Goal: Information Seeking & Learning: Learn about a topic

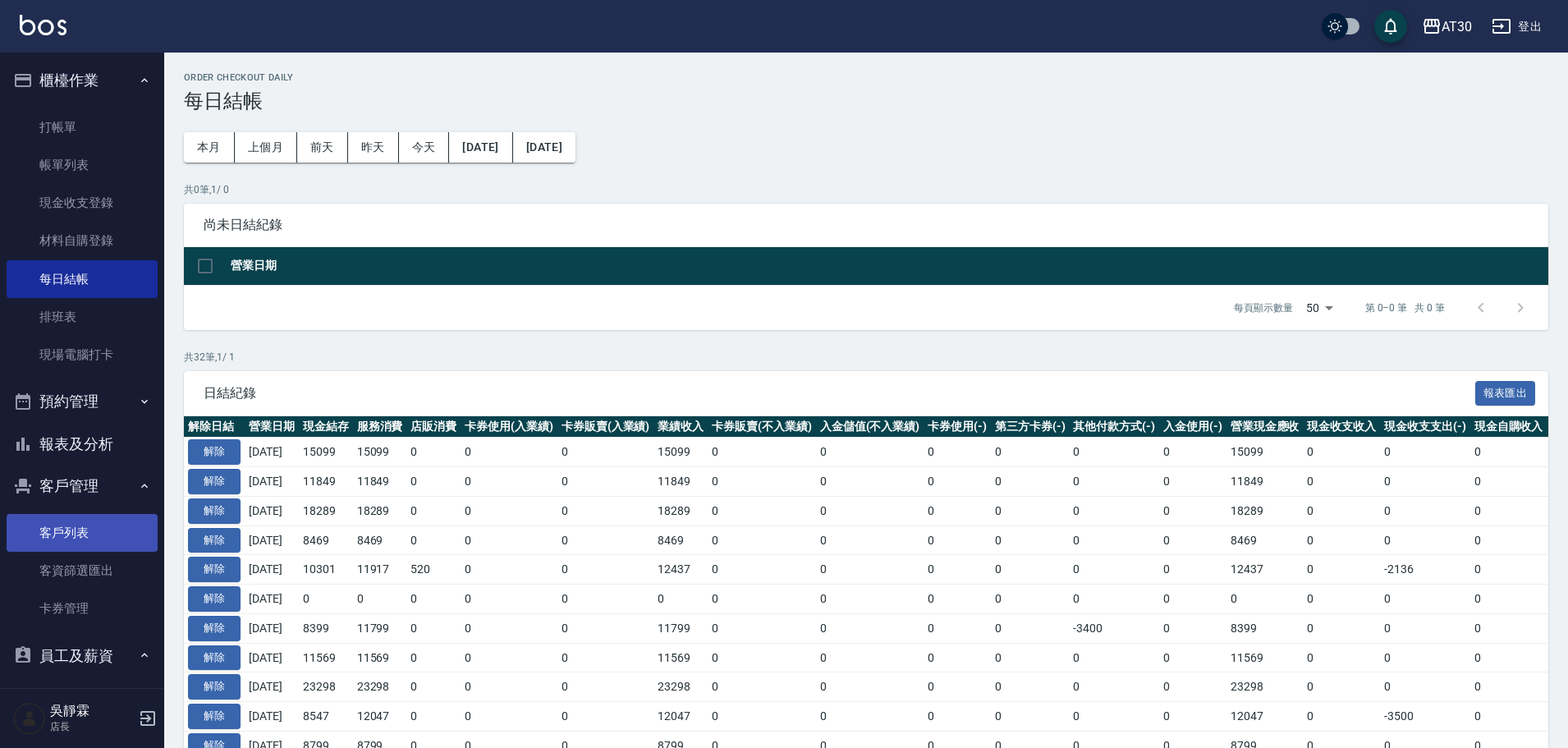
click at [102, 535] on link "客戶列表" at bounding box center [82, 533] width 151 height 38
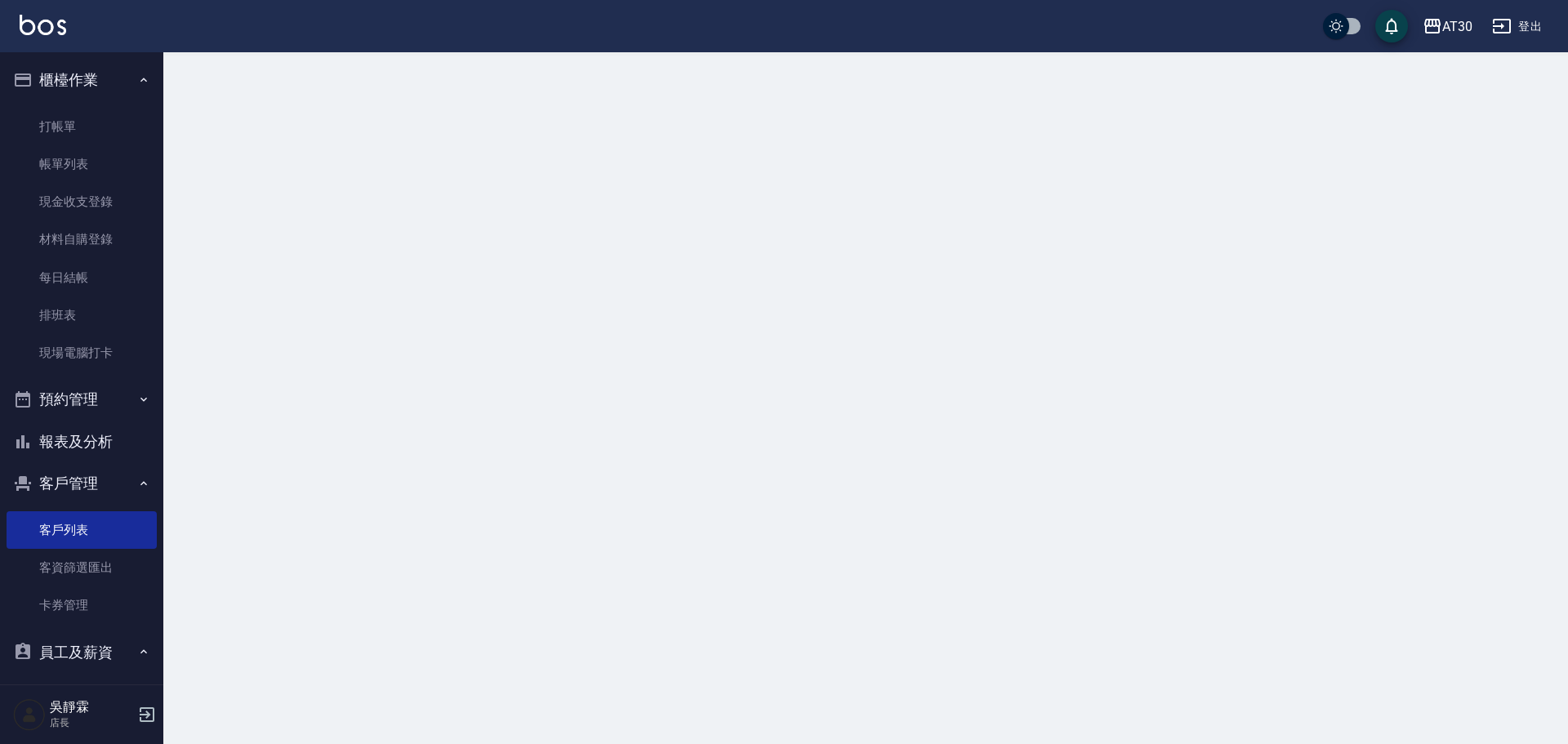
click at [76, 452] on button "報表及分析" at bounding box center [82, 442] width 151 height 42
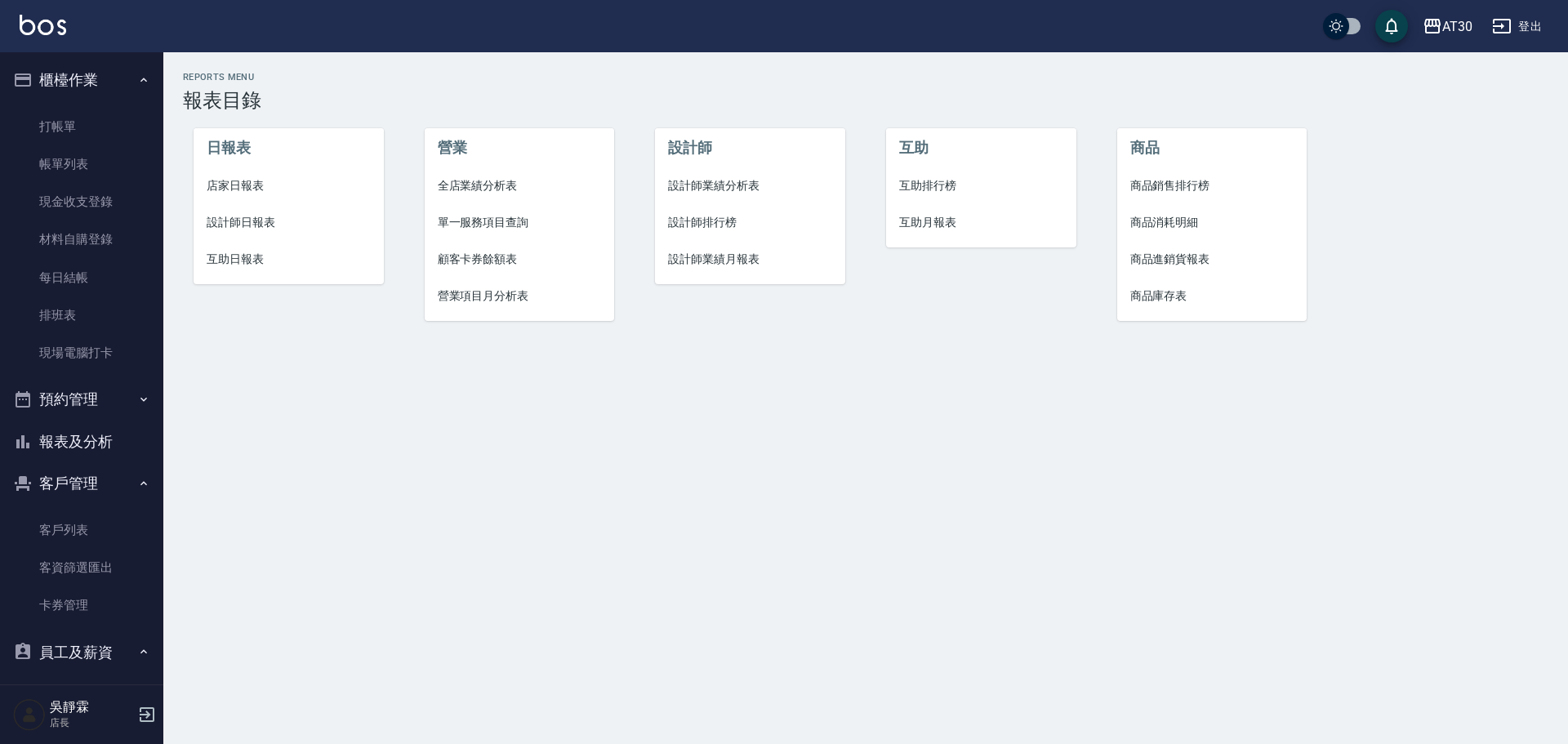
click at [239, 177] on span "店家日報表" at bounding box center [288, 186] width 164 height 17
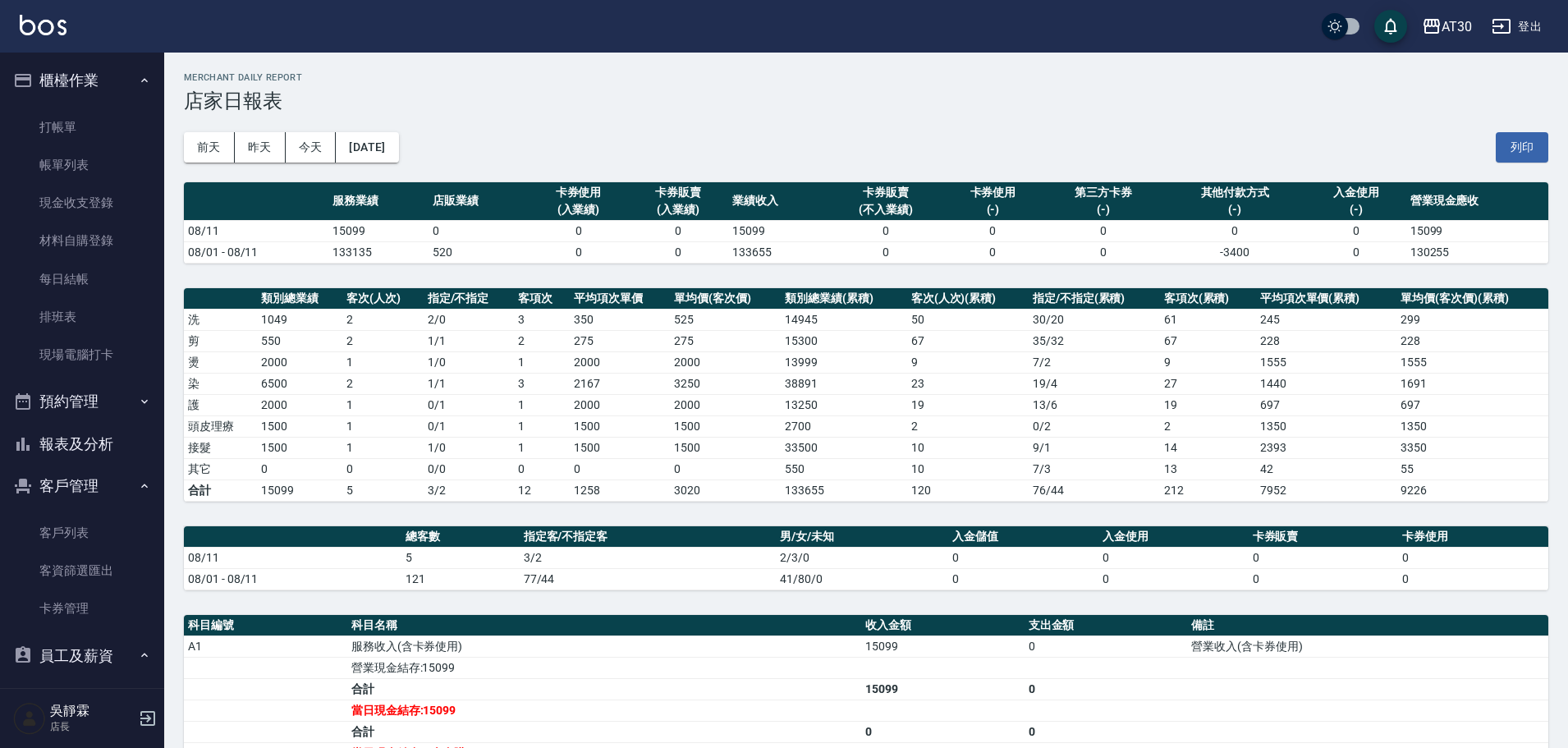
click at [99, 443] on button "報表及分析" at bounding box center [82, 444] width 151 height 42
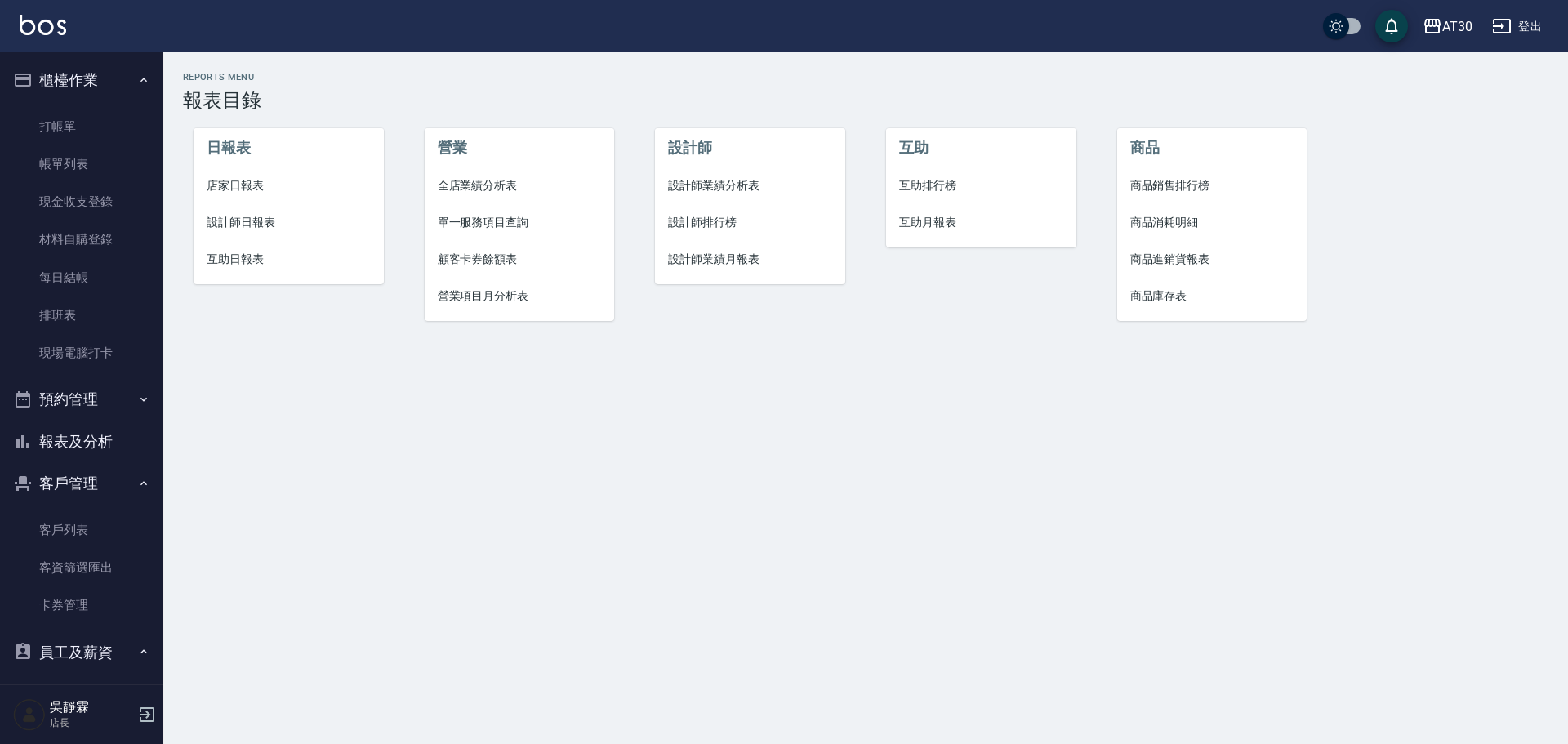
click at [692, 218] on span "設計師排行榜" at bounding box center [750, 222] width 164 height 17
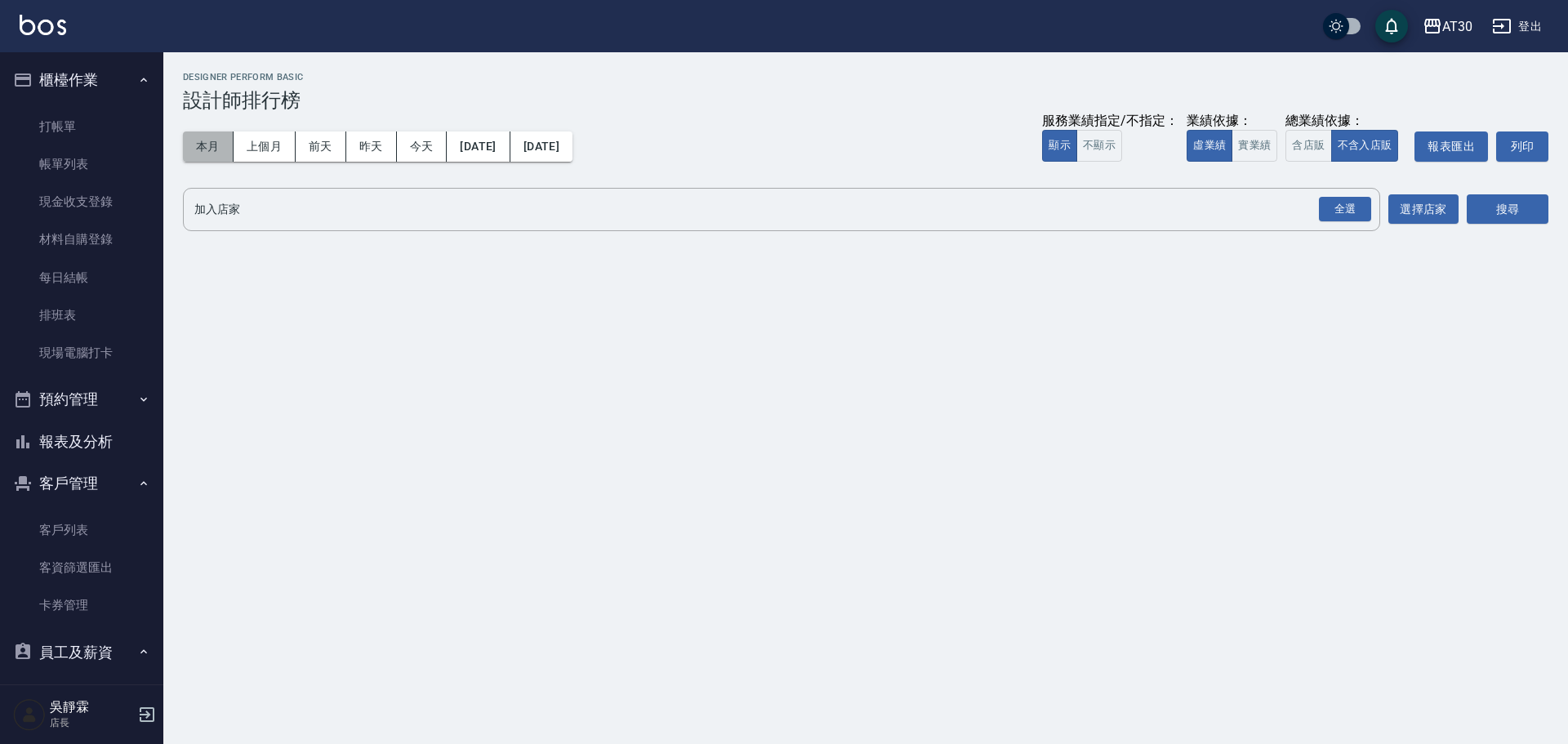
click at [190, 135] on button "本月" at bounding box center [207, 146] width 50 height 30
click at [1352, 203] on div "全選" at bounding box center [1344, 209] width 52 height 26
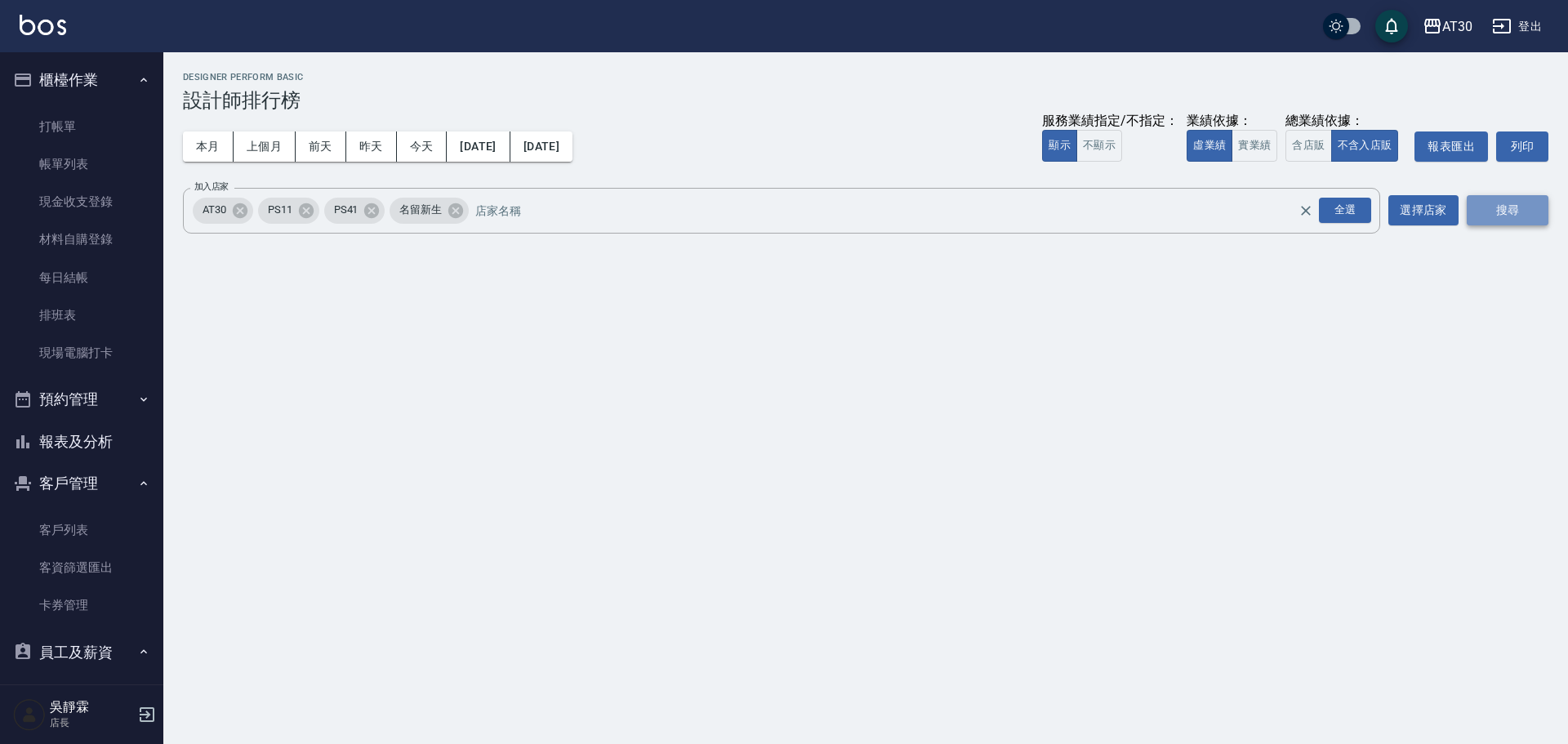
click at [1503, 204] on button "搜尋" at bounding box center [1506, 210] width 82 height 30
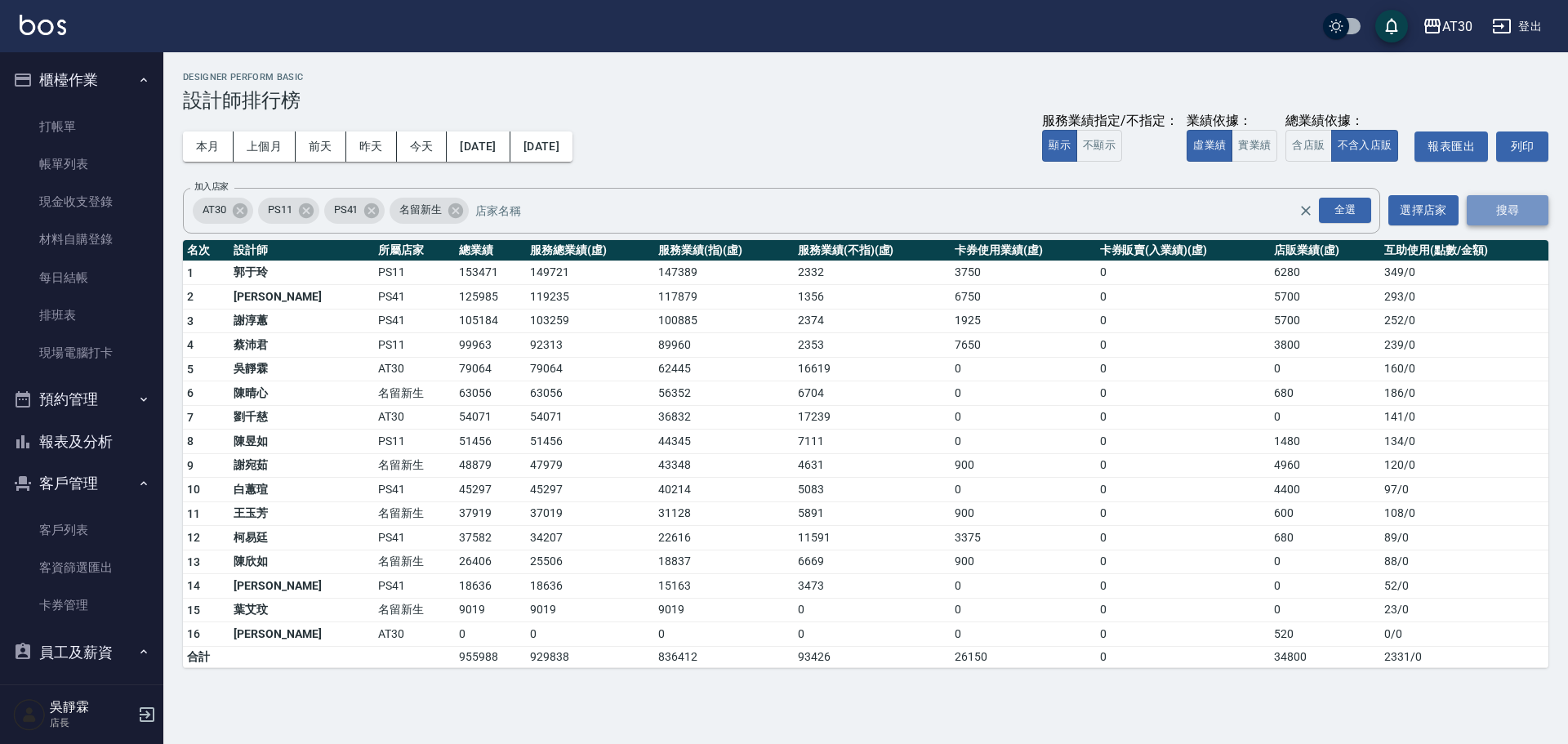
click at [1512, 210] on button "搜尋" at bounding box center [1506, 210] width 82 height 30
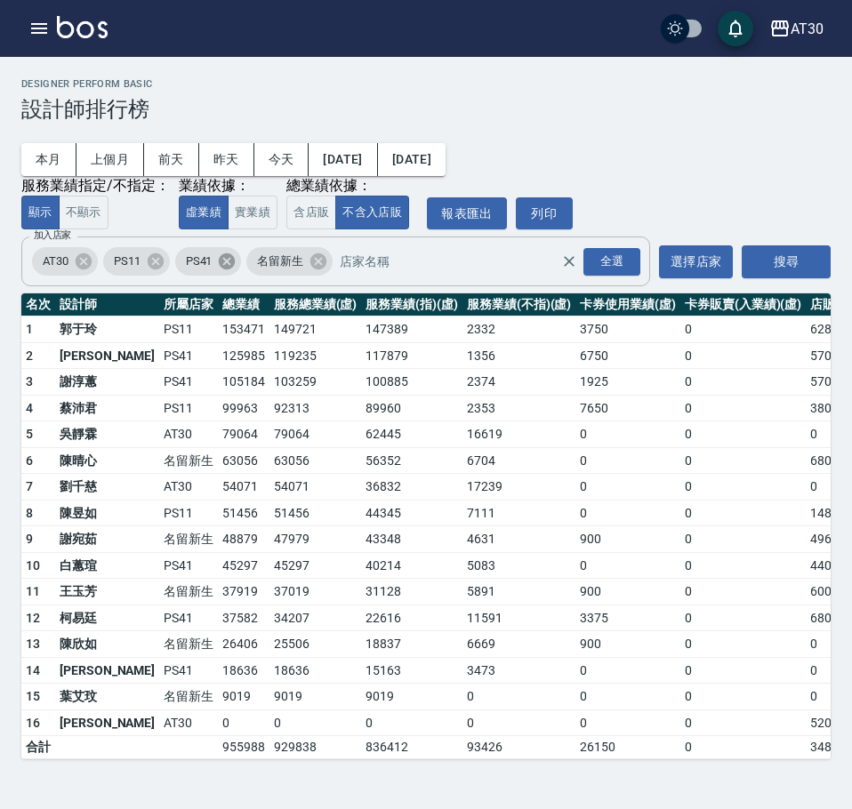
click at [233, 264] on icon at bounding box center [227, 261] width 16 height 16
click at [165, 266] on icon at bounding box center [156, 262] width 20 height 20
click at [785, 262] on button "搜尋" at bounding box center [786, 261] width 89 height 33
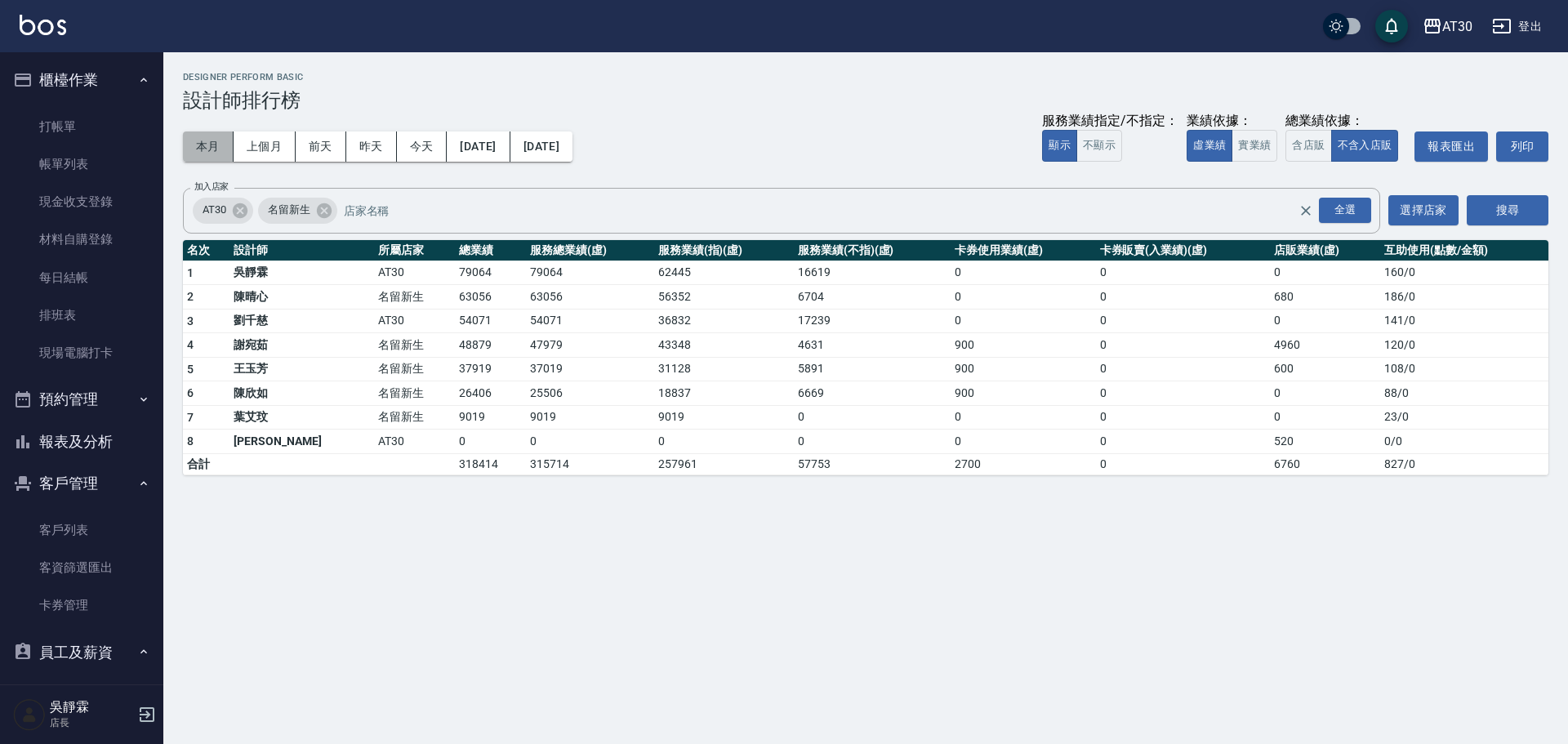
click at [185, 141] on button "本月" at bounding box center [207, 146] width 50 height 30
click at [218, 140] on button "本月" at bounding box center [207, 146] width 50 height 30
click at [1362, 205] on div "全選" at bounding box center [1344, 210] width 52 height 26
click at [1517, 217] on button "搜尋" at bounding box center [1506, 210] width 82 height 30
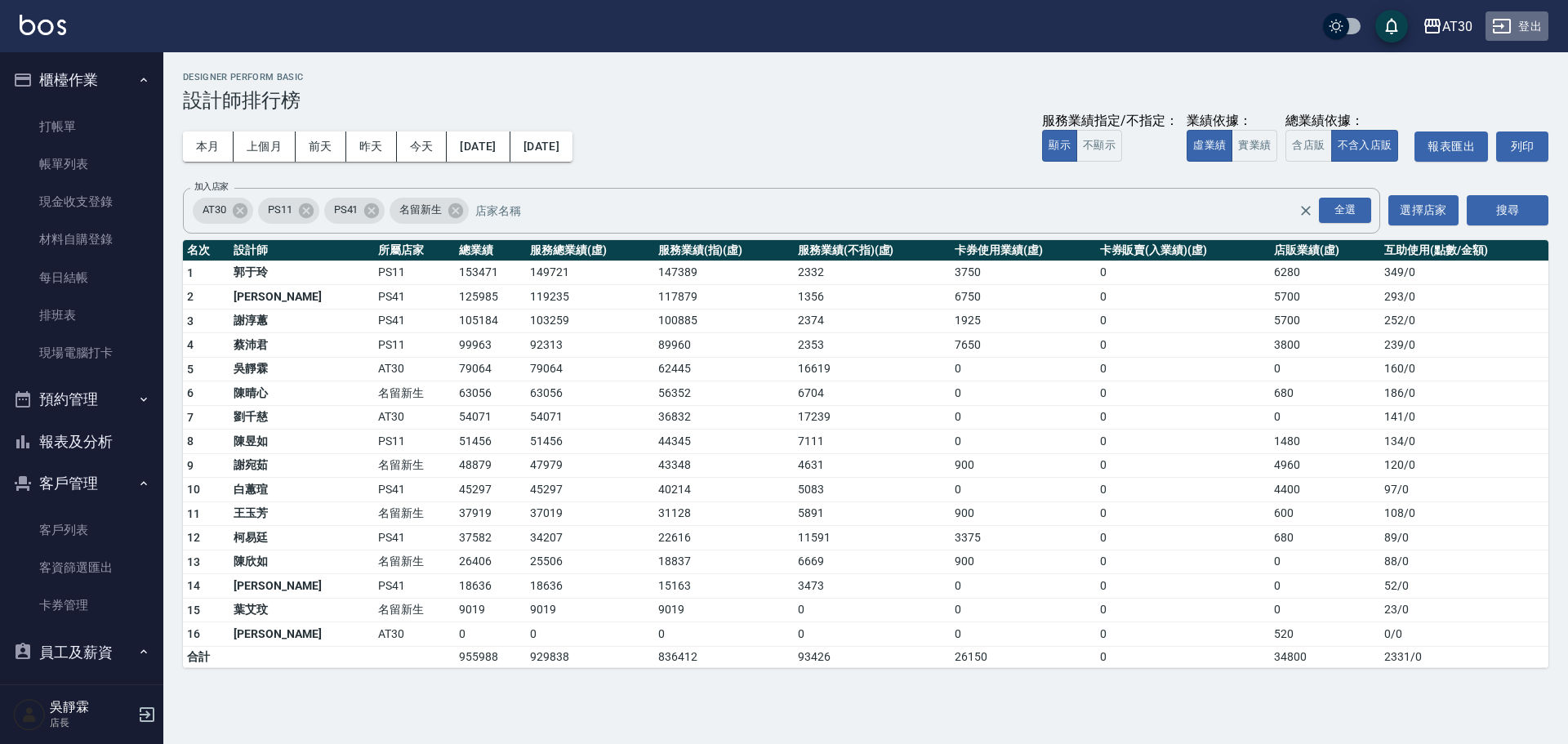
click at [1527, 28] on button "登出" at bounding box center [1517, 26] width 62 height 30
